Goal: Download file/media

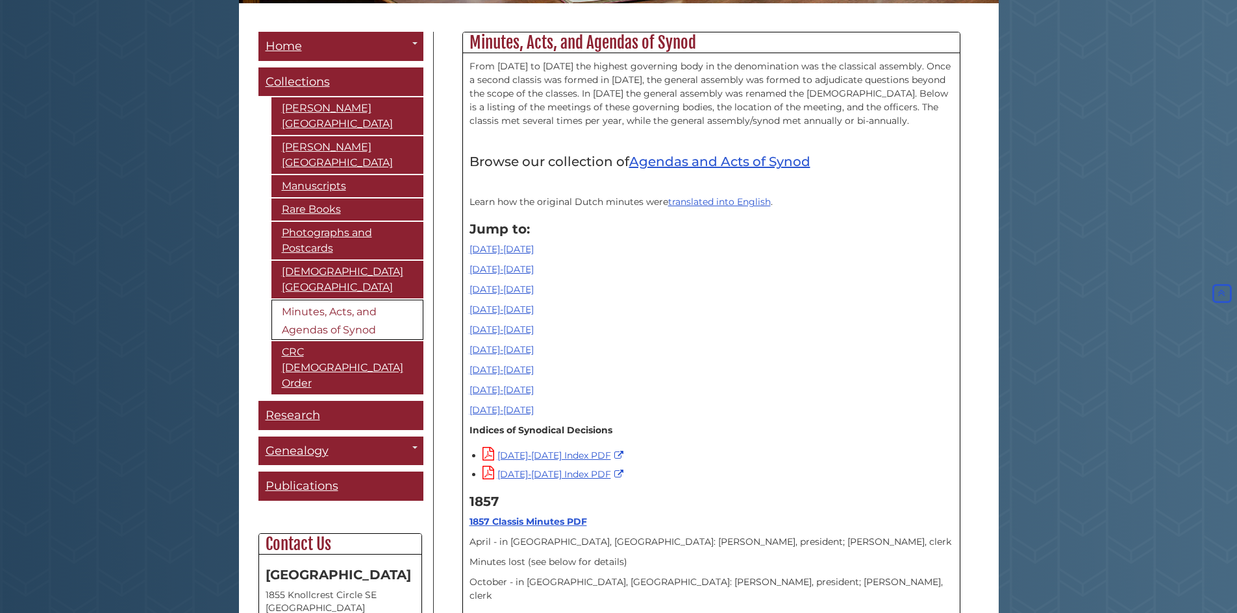
scroll to position [325, 0]
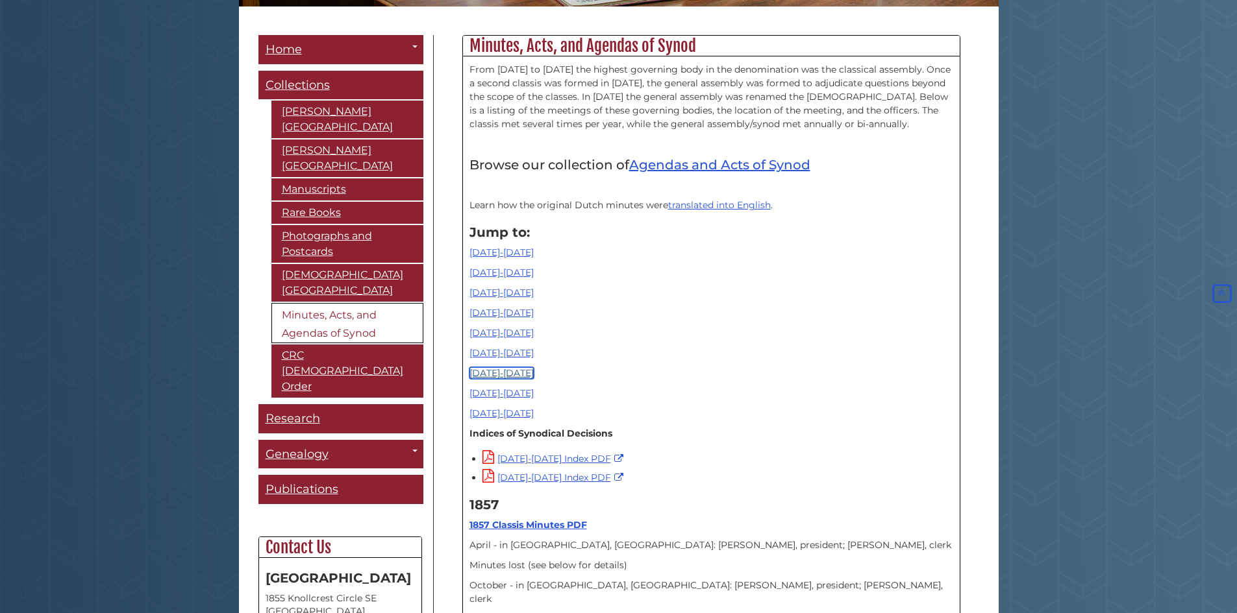
click at [495, 370] on link "[DATE]-[DATE]" at bounding box center [501, 373] width 64 height 12
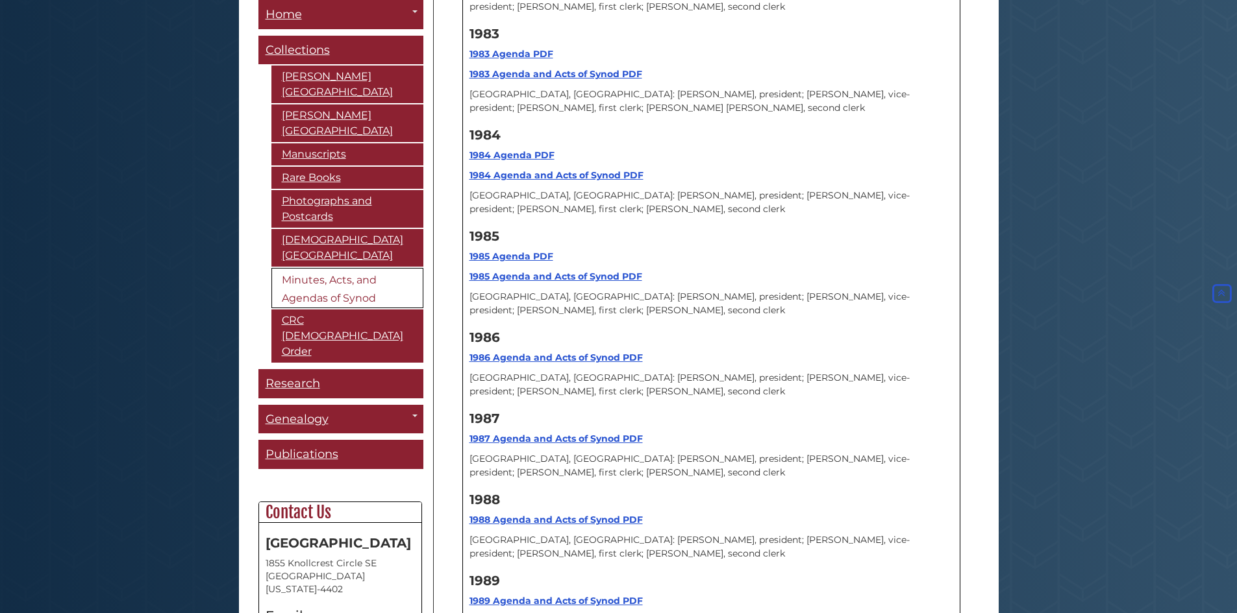
scroll to position [12192, 0]
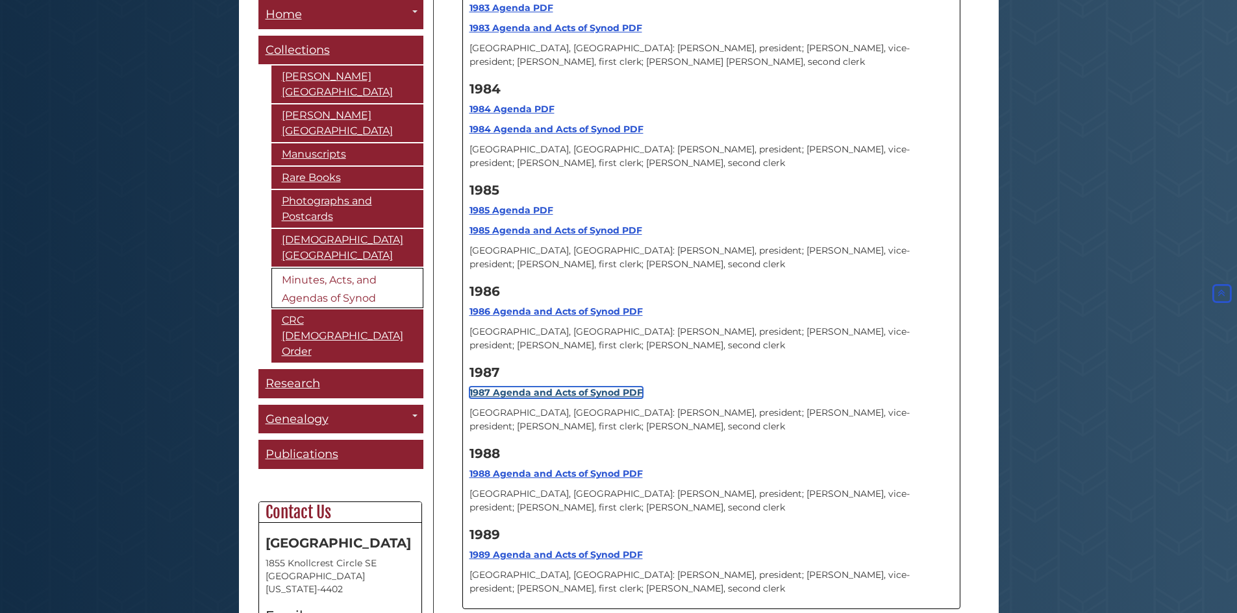
click at [535, 387] on link "1987 Agenda and Acts of Synod PDF" at bounding box center [555, 393] width 173 height 12
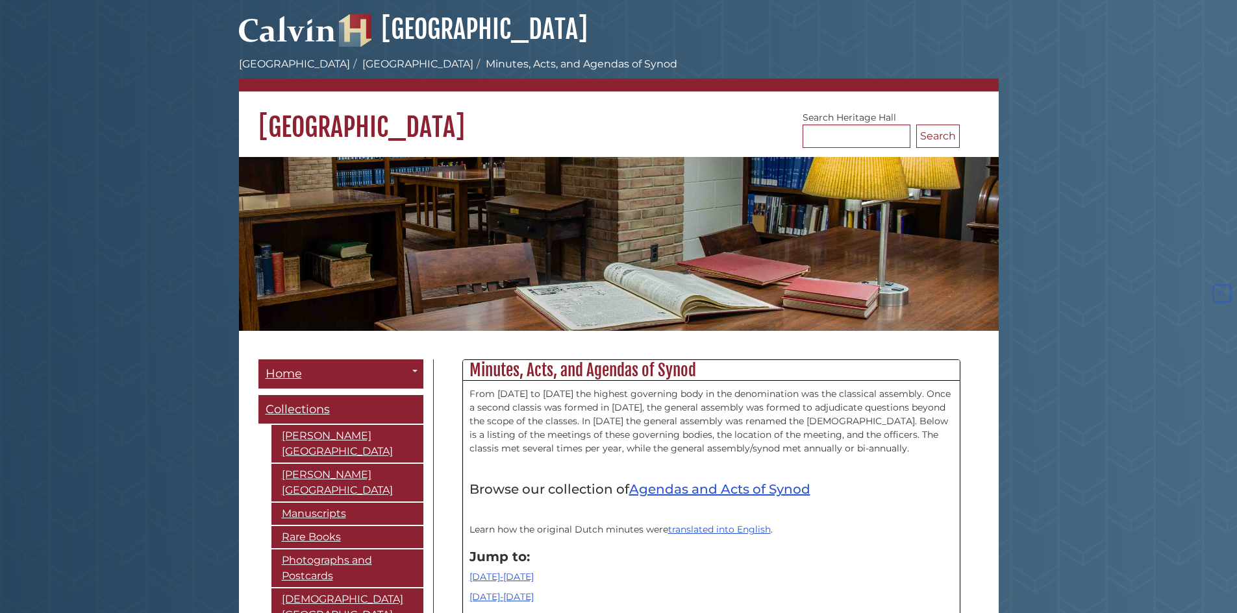
scroll to position [12192, 0]
